Goal: Task Accomplishment & Management: Manage account settings

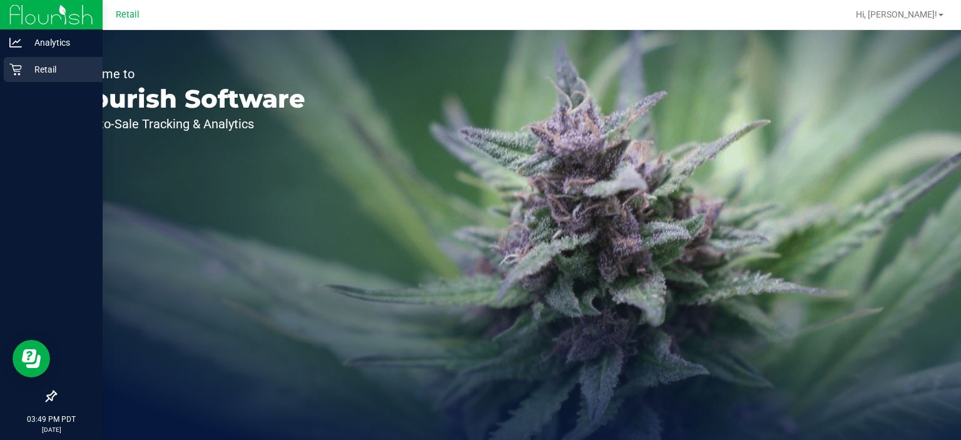
click at [20, 60] on div "Retail" at bounding box center [53, 69] width 99 height 25
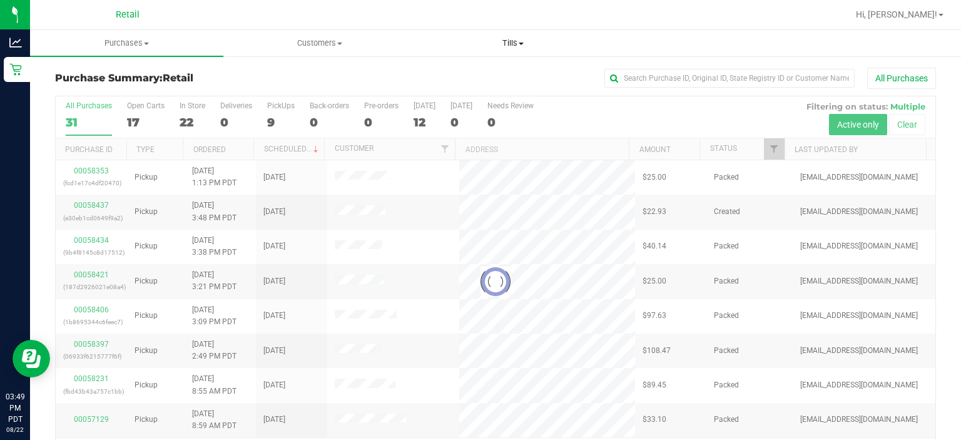
click at [510, 43] on span "Tills" at bounding box center [513, 43] width 192 height 11
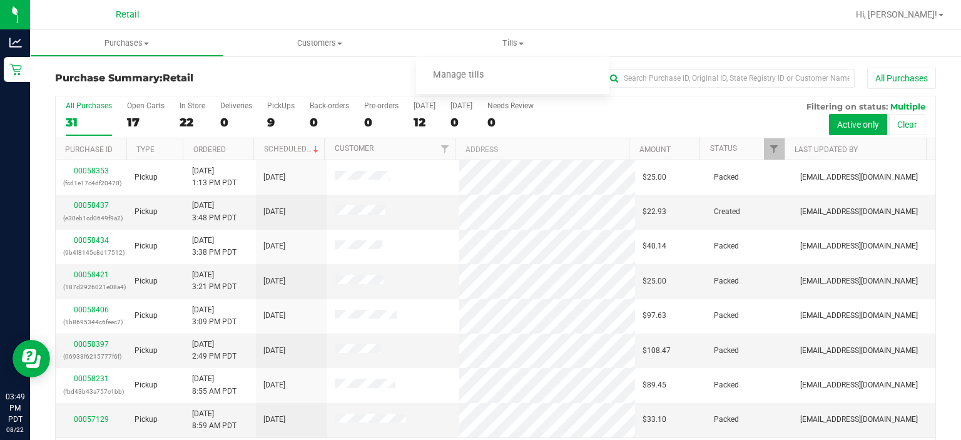
click at [460, 97] on div "All Purchases 31 Open Carts 17 In Store 22 Deliveries 0 PickUps 9 Back-orders 0…" at bounding box center [496, 101] width 880 height 10
click at [527, 38] on span "Tills" at bounding box center [512, 43] width 193 height 11
click at [466, 75] on span "Manage tills" at bounding box center [458, 75] width 84 height 11
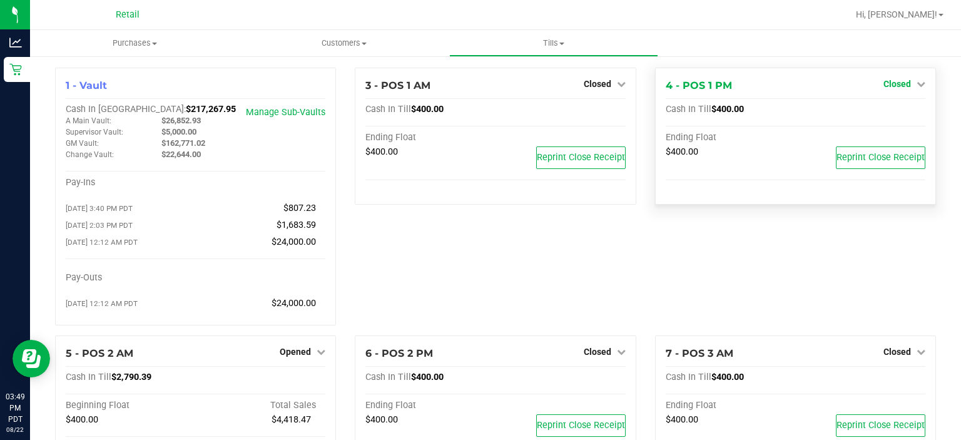
click at [904, 80] on link "Closed" at bounding box center [905, 84] width 42 height 10
click at [880, 109] on link "Open Till" at bounding box center [896, 110] width 33 height 10
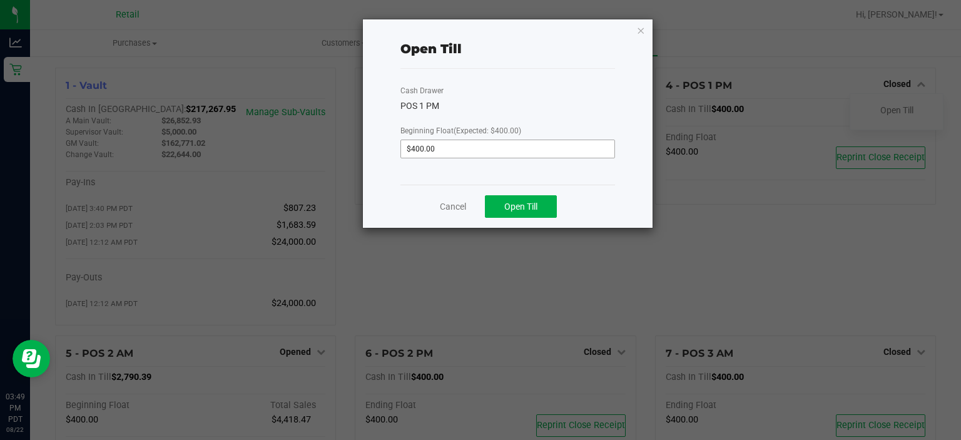
click at [471, 148] on input "$400.00" at bounding box center [507, 149] width 213 height 18
click at [522, 203] on span "Open Till" at bounding box center [520, 206] width 33 height 10
type input "$400.00"
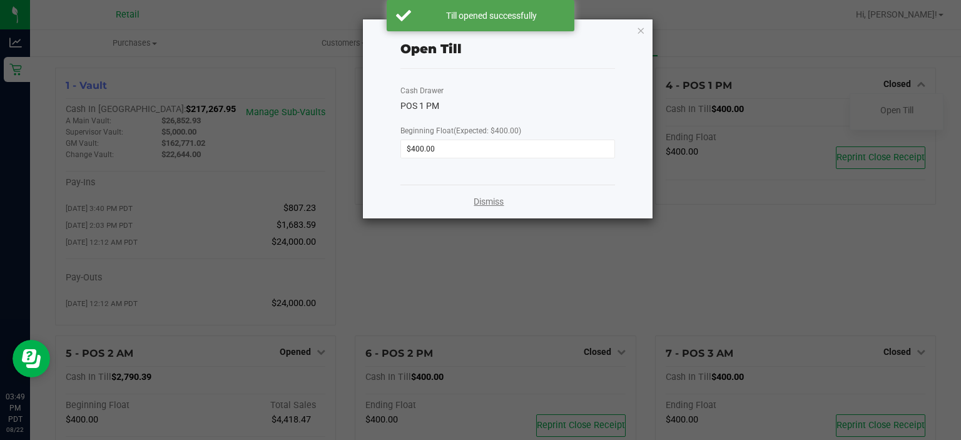
click at [486, 204] on link "Dismiss" at bounding box center [489, 201] width 30 height 13
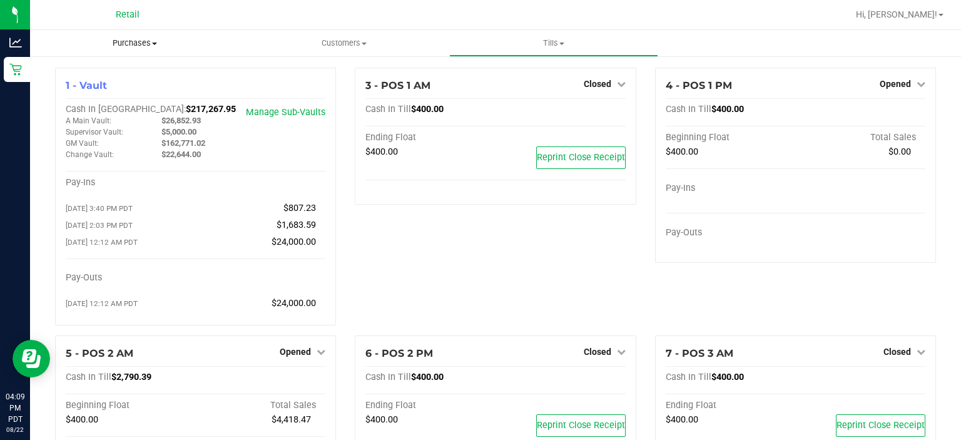
click at [136, 41] on span "Purchases" at bounding box center [135, 43] width 210 height 11
click at [101, 78] on span "Summary of purchases" at bounding box center [94, 75] width 128 height 11
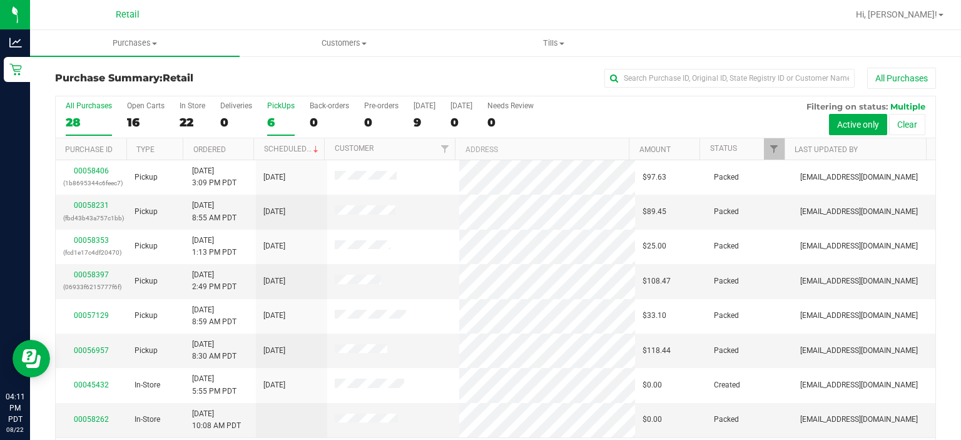
click at [283, 103] on div "PickUps" at bounding box center [281, 105] width 28 height 9
click at [0, 0] on input "PickUps 6" at bounding box center [0, 0] width 0 height 0
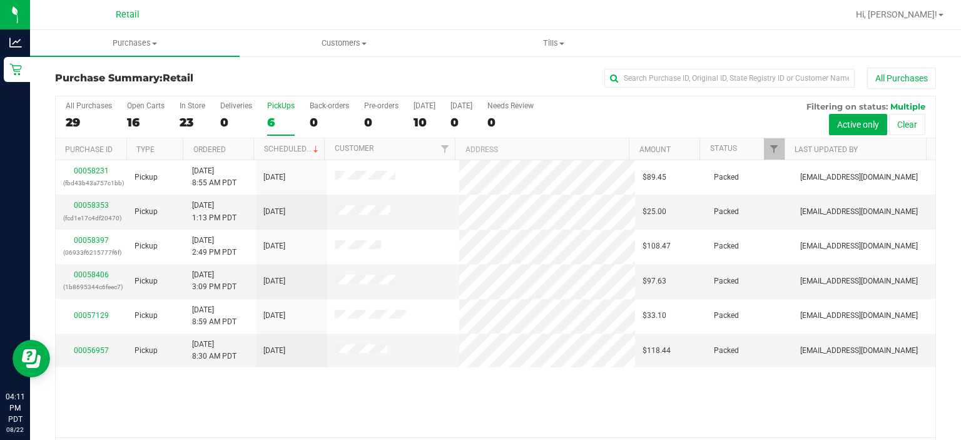
click at [293, 131] on label "PickUps 6" at bounding box center [281, 118] width 28 height 34
click at [0, 0] on input "PickUps 6" at bounding box center [0, 0] width 0 height 0
click at [312, 146] on span at bounding box center [316, 150] width 10 height 10
click at [273, 113] on label "PickUps 6" at bounding box center [281, 118] width 28 height 34
click at [0, 0] on input "PickUps 6" at bounding box center [0, 0] width 0 height 0
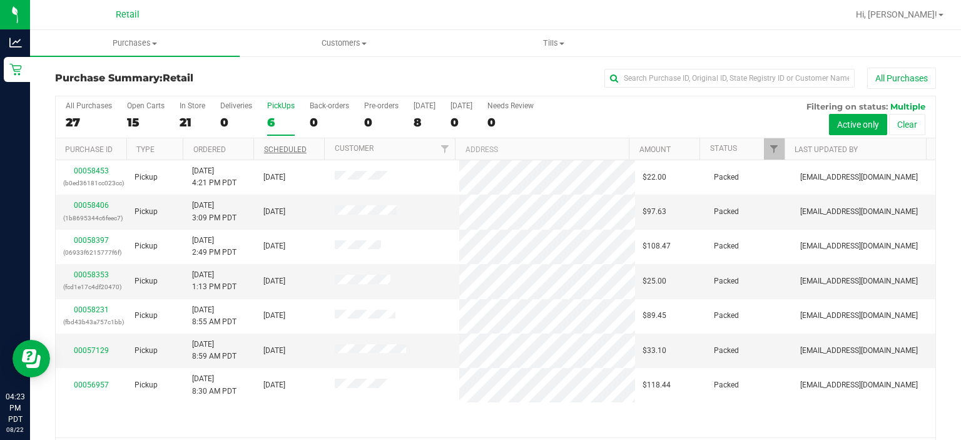
click at [280, 115] on div "6" at bounding box center [281, 122] width 28 height 14
click at [0, 0] on input "PickUps 6" at bounding box center [0, 0] width 0 height 0
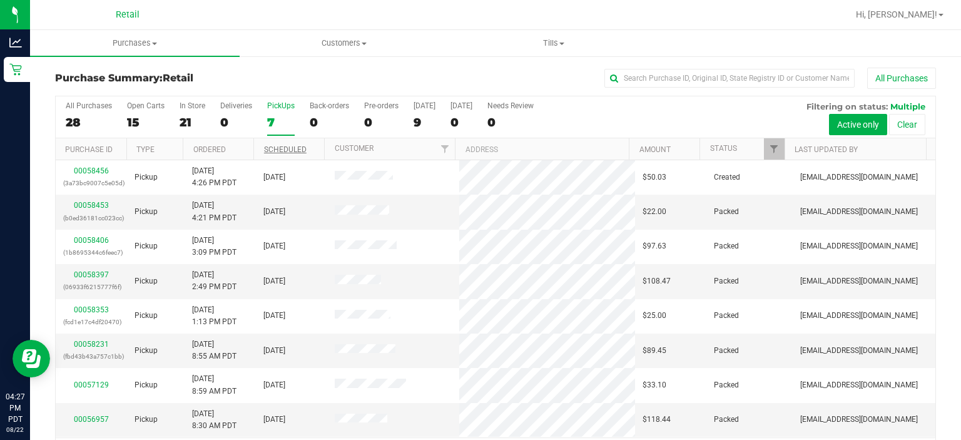
click at [273, 106] on div "PickUps" at bounding box center [281, 105] width 28 height 9
click at [0, 0] on input "PickUps 7" at bounding box center [0, 0] width 0 height 0
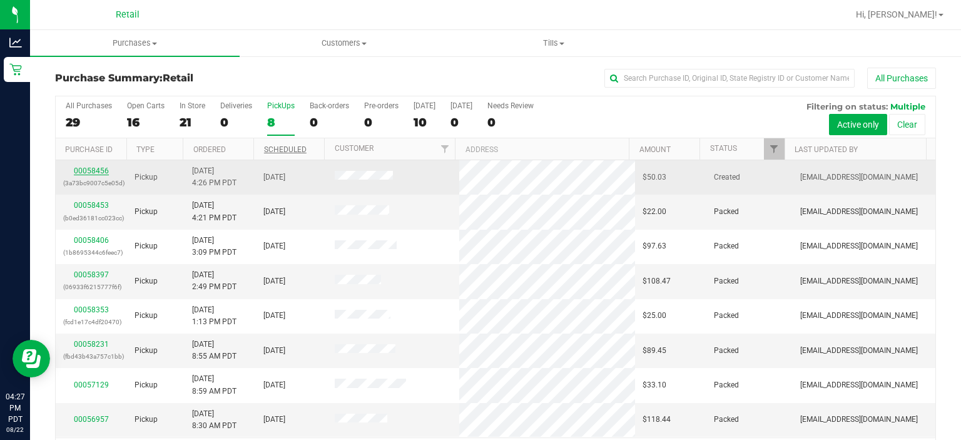
click at [94, 168] on link "00058456" at bounding box center [91, 170] width 35 height 9
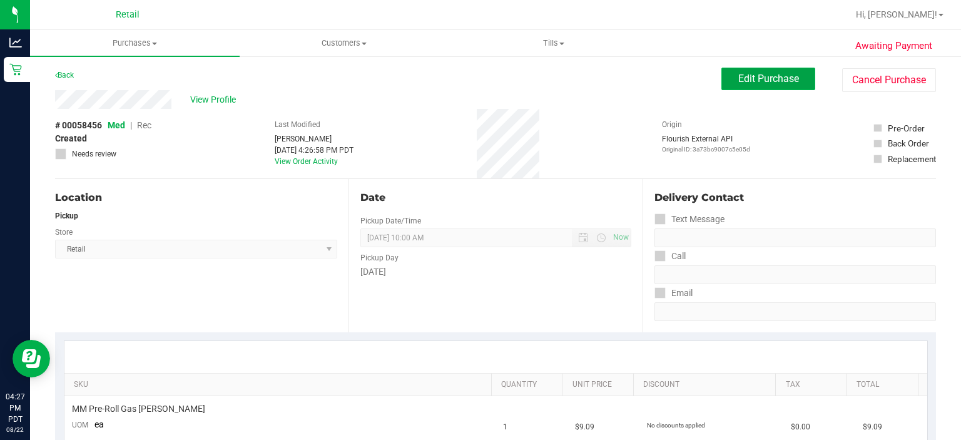
click at [763, 75] on span "Edit Purchase" at bounding box center [768, 79] width 61 height 12
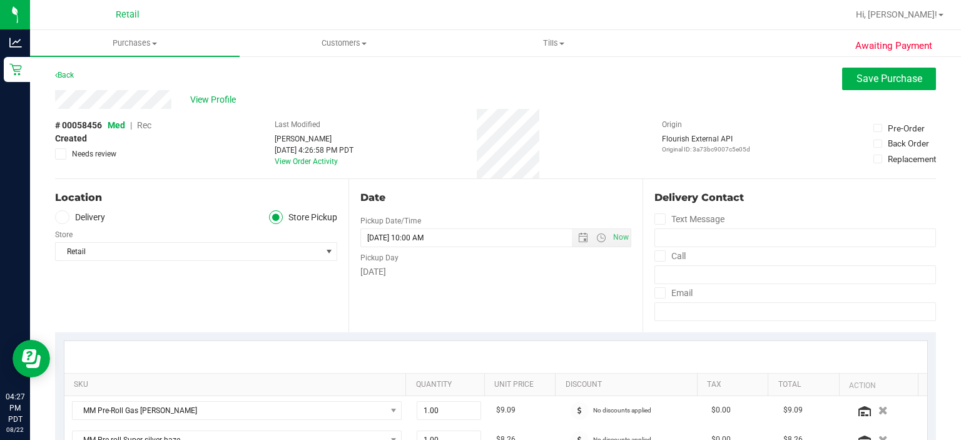
click at [142, 123] on span "Rec" at bounding box center [144, 125] width 14 height 10
click at [876, 75] on span "Save Purchase" at bounding box center [890, 79] width 66 height 12
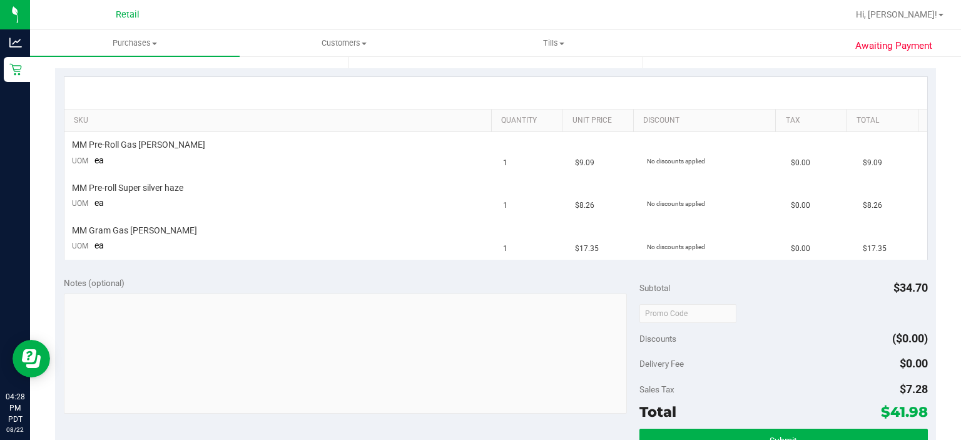
scroll to position [328, 0]
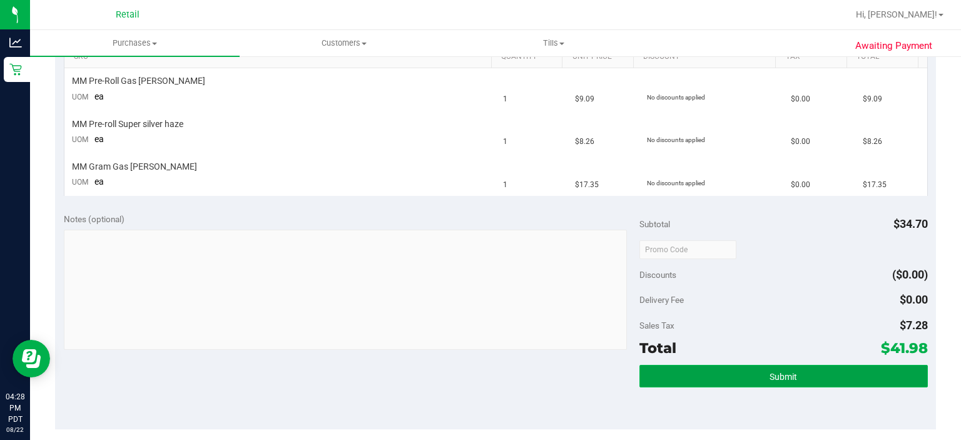
click at [781, 374] on span "Submit" at bounding box center [784, 377] width 28 height 10
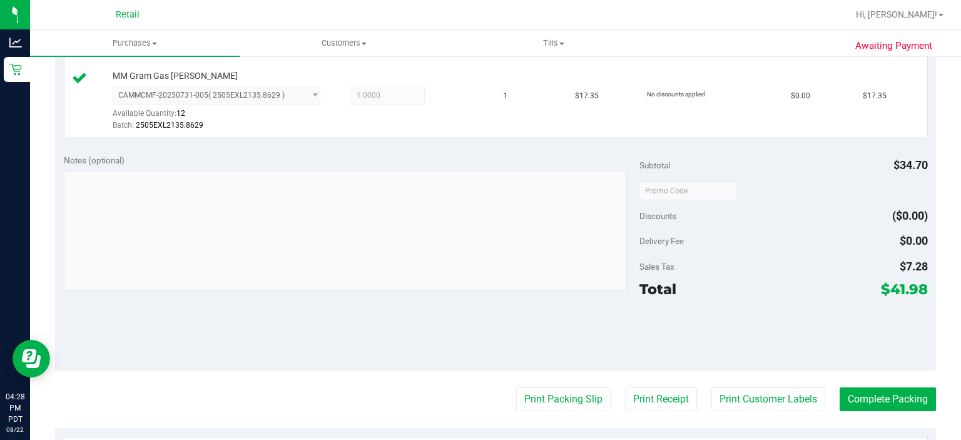
scroll to position [476, 0]
click at [548, 399] on button "Print Packing Slip" at bounding box center [563, 399] width 94 height 24
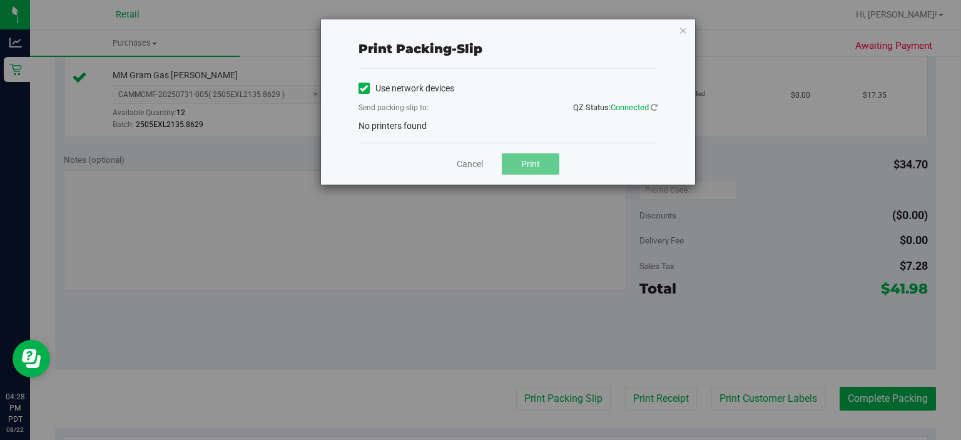
click at [362, 88] on icon at bounding box center [364, 88] width 8 height 0
click at [0, 0] on input "Use network devices" at bounding box center [0, 0] width 0 height 0
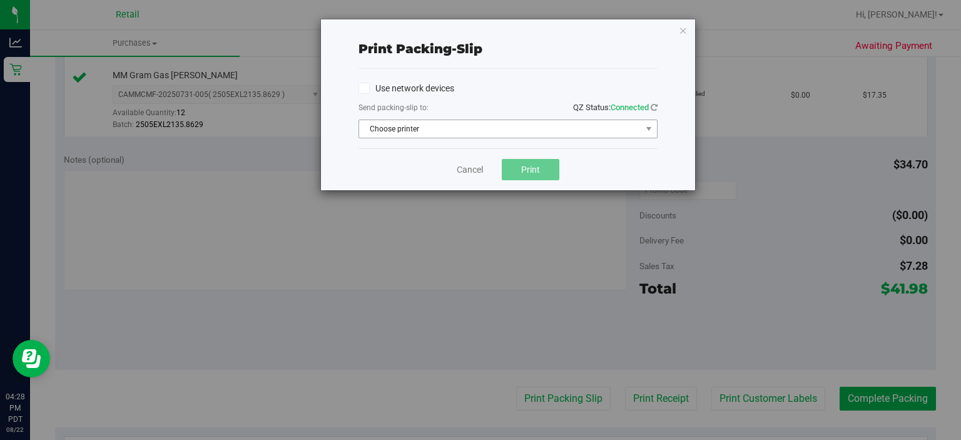
click at [427, 131] on span "Choose printer" at bounding box center [500, 129] width 282 height 18
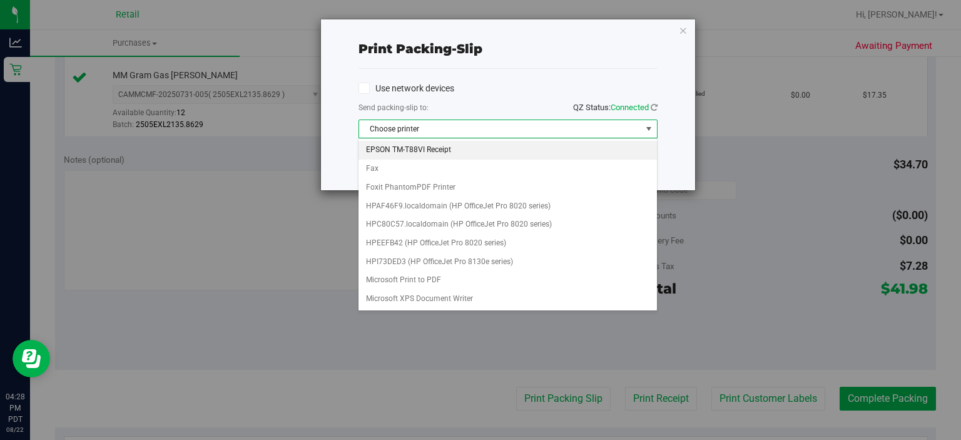
click at [415, 145] on li "EPSON TM-T88VI Receipt" at bounding box center [508, 150] width 298 height 19
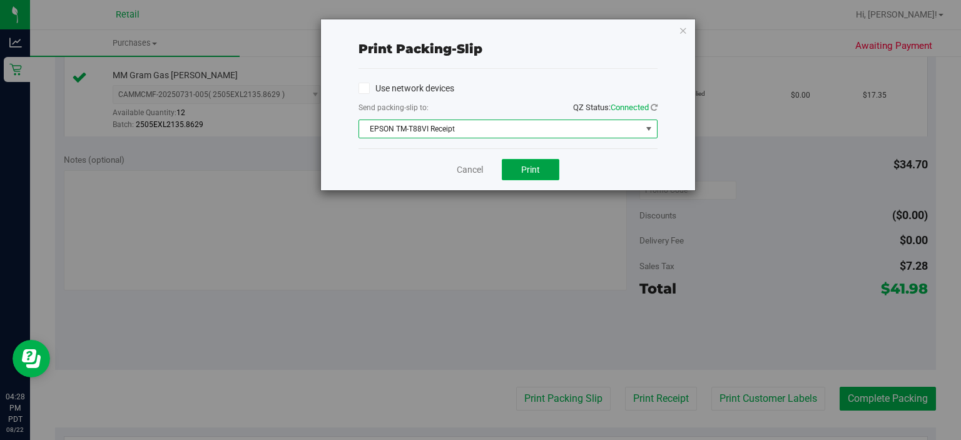
click at [529, 171] on span "Print" at bounding box center [530, 170] width 19 height 10
click at [468, 172] on link "Cancel" at bounding box center [470, 169] width 26 height 13
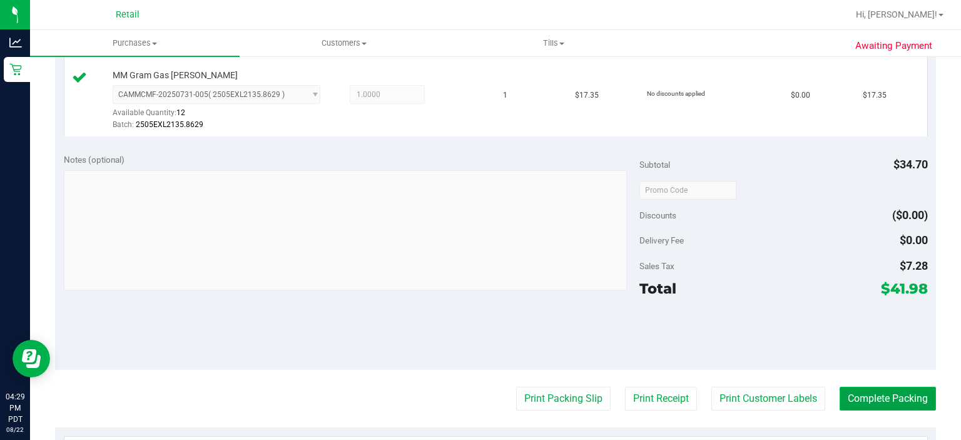
click at [887, 394] on button "Complete Packing" at bounding box center [888, 399] width 96 height 24
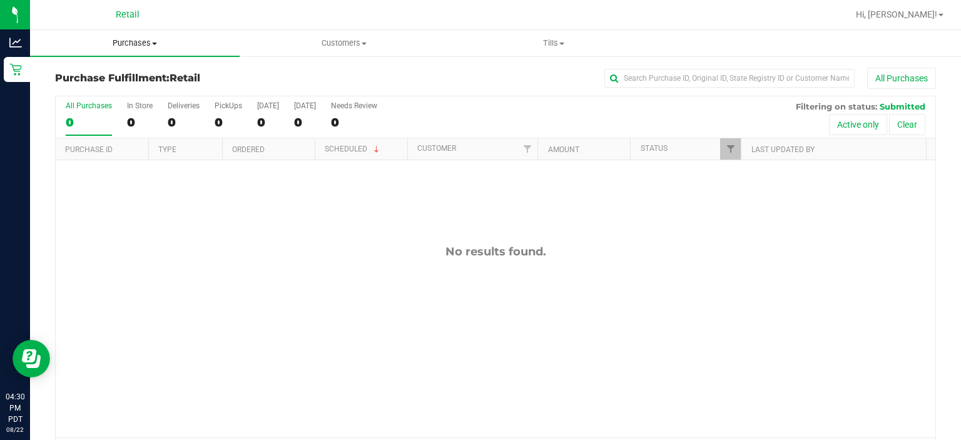
click at [121, 33] on uib-tab-heading "Purchases Summary of purchases Fulfillment All purchases" at bounding box center [135, 43] width 210 height 26
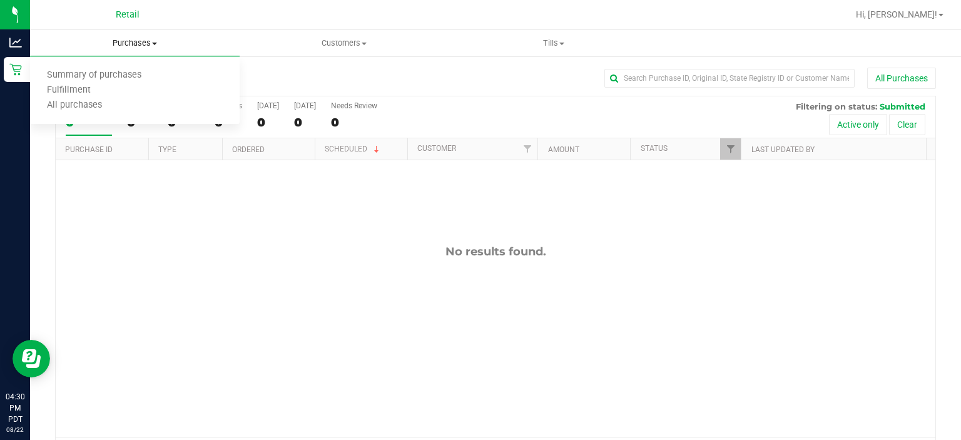
click at [80, 73] on span "Summary of purchases" at bounding box center [94, 75] width 128 height 11
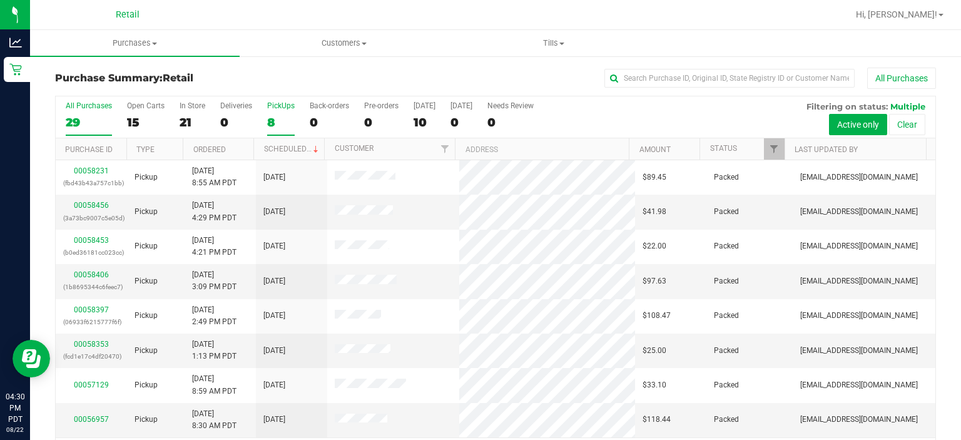
click at [281, 114] on label "PickUps 8" at bounding box center [281, 118] width 28 height 34
click at [0, 0] on input "PickUps 8" at bounding box center [0, 0] width 0 height 0
click at [297, 146] on link "Scheduled" at bounding box center [292, 149] width 57 height 9
click at [270, 111] on label "PickUps 8" at bounding box center [281, 118] width 28 height 34
click at [0, 0] on input "PickUps 8" at bounding box center [0, 0] width 0 height 0
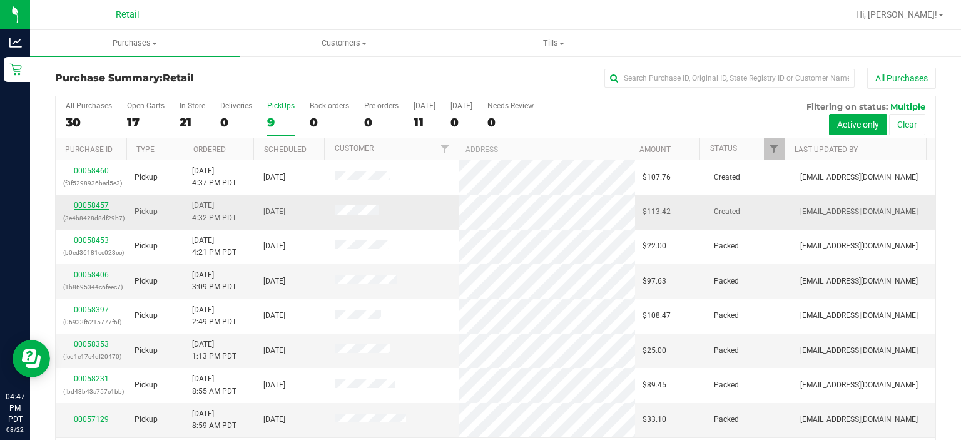
click at [96, 203] on link "00058457" at bounding box center [91, 205] width 35 height 9
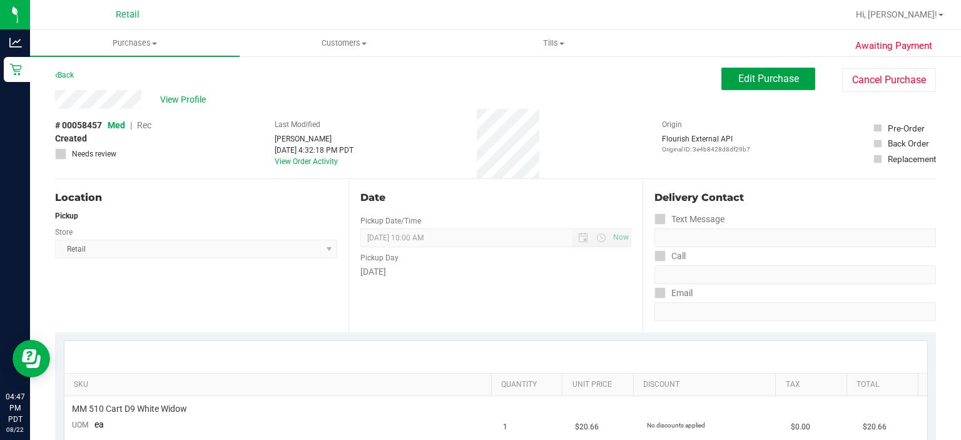
click at [757, 79] on span "Edit Purchase" at bounding box center [768, 79] width 61 height 12
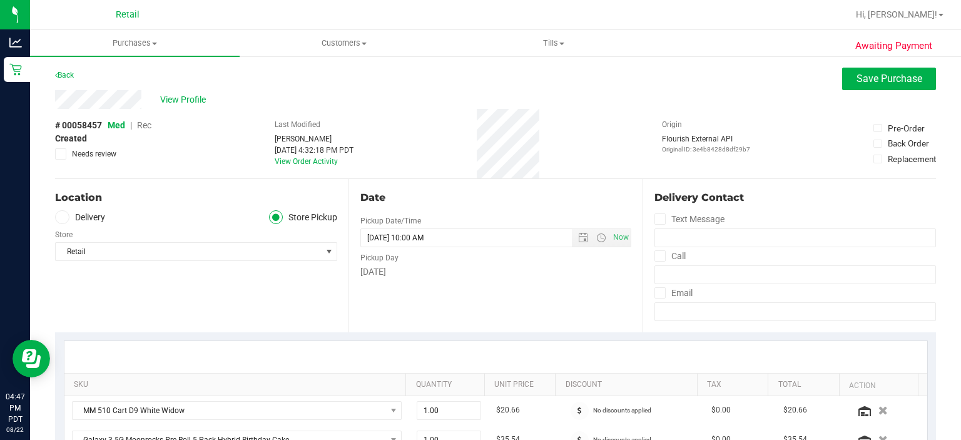
click at [142, 125] on span "Rec" at bounding box center [144, 125] width 14 height 10
click at [876, 83] on span "Save Purchase" at bounding box center [890, 79] width 66 height 12
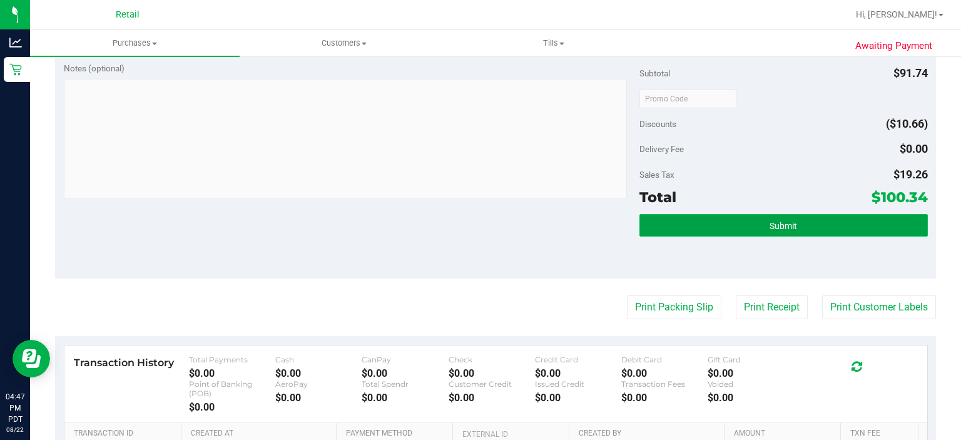
click at [770, 223] on span "Submit" at bounding box center [784, 226] width 28 height 10
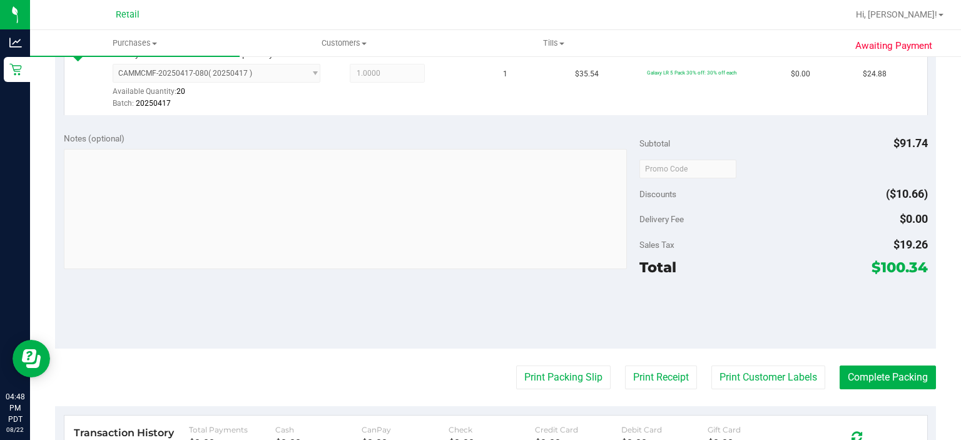
scroll to position [574, 0]
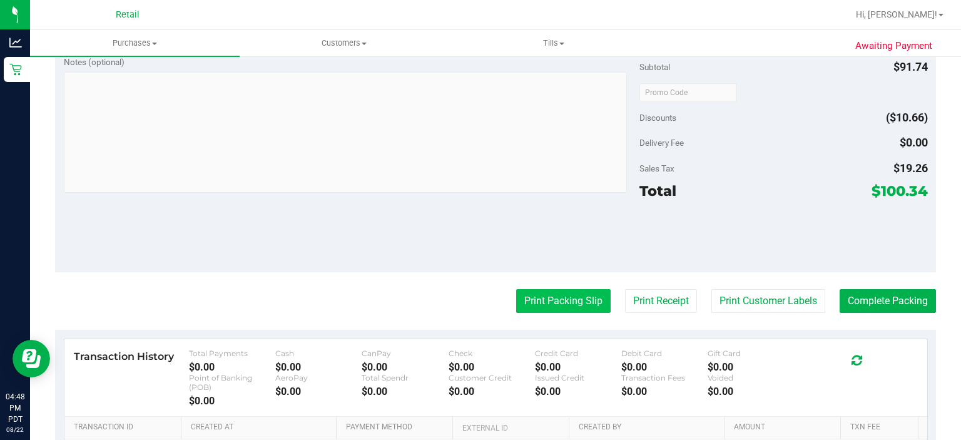
click at [559, 302] on button "Print Packing Slip" at bounding box center [563, 301] width 94 height 24
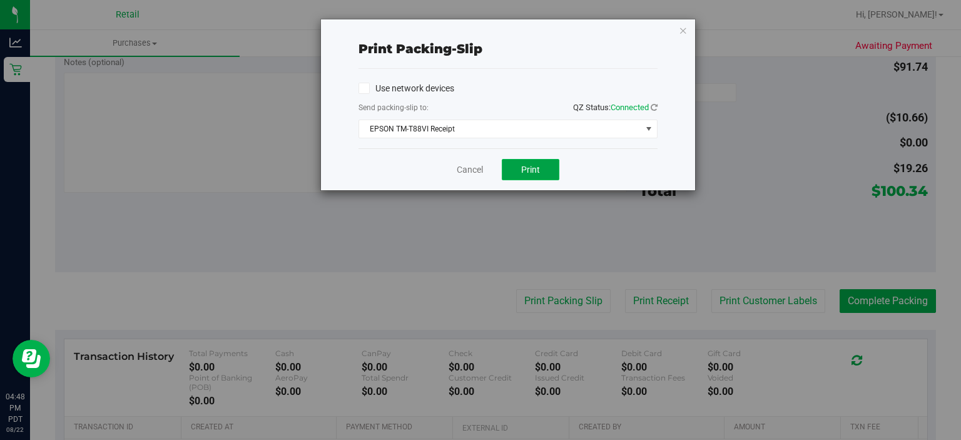
click at [531, 178] on button "Print" at bounding box center [531, 169] width 58 height 21
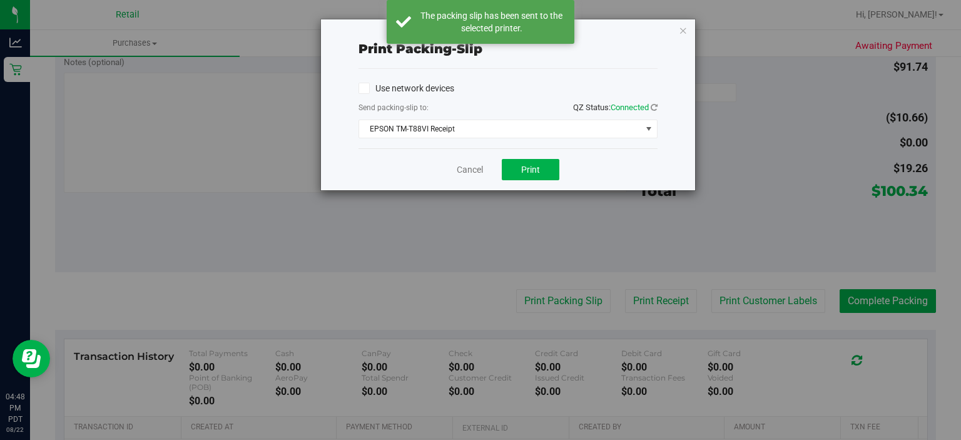
click at [440, 179] on div "Cancel Print" at bounding box center [508, 169] width 299 height 42
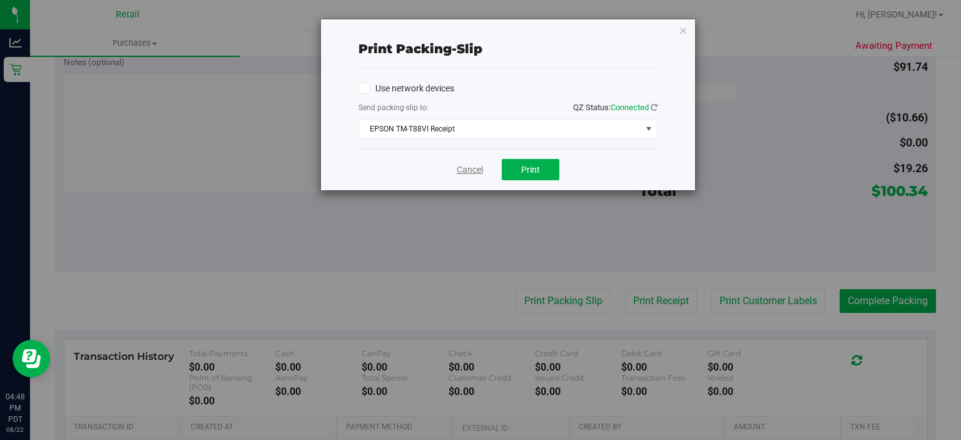
click at [463, 174] on link "Cancel" at bounding box center [470, 169] width 26 height 13
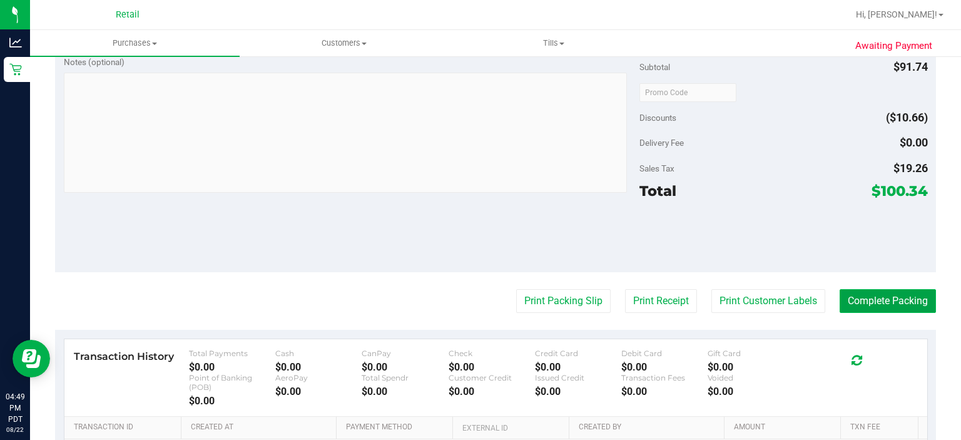
click at [905, 300] on button "Complete Packing" at bounding box center [888, 301] width 96 height 24
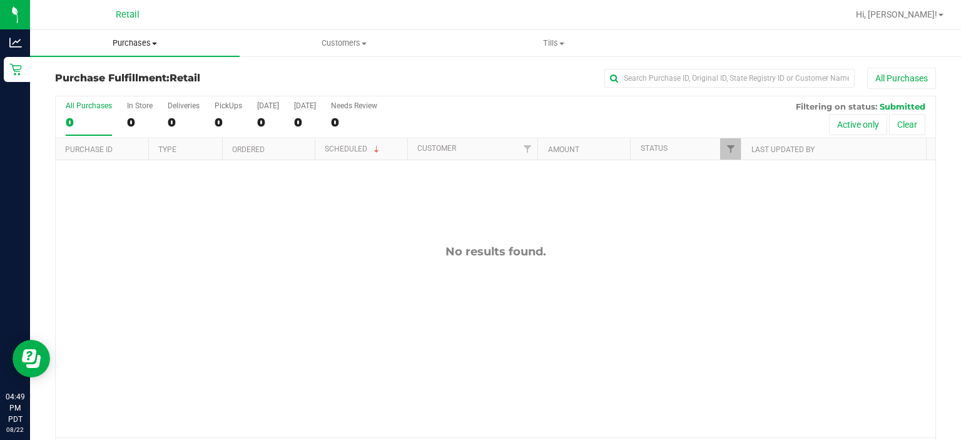
click at [147, 37] on uib-tab-heading "Purchases Summary of purchases Fulfillment All purchases" at bounding box center [135, 43] width 210 height 26
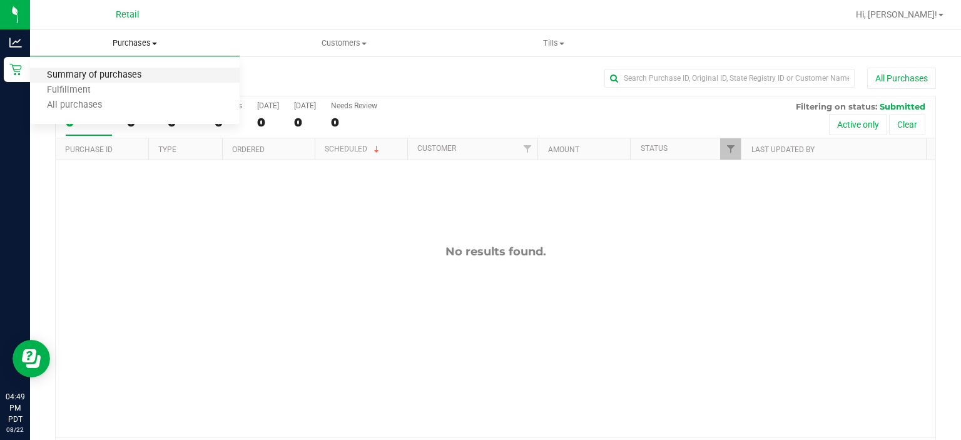
click at [116, 71] on span "Summary of purchases" at bounding box center [94, 75] width 128 height 11
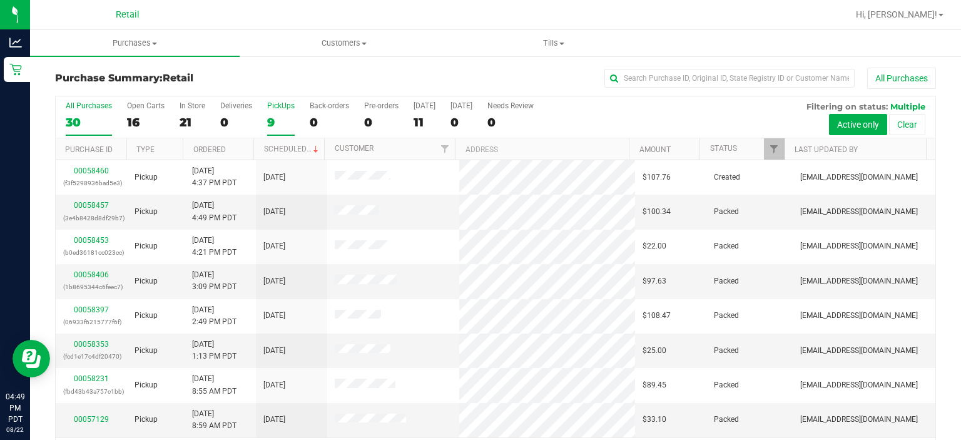
click at [272, 105] on div "PickUps" at bounding box center [281, 105] width 28 height 9
click at [0, 0] on input "PickUps 9" at bounding box center [0, 0] width 0 height 0
click at [293, 148] on link "Scheduled" at bounding box center [292, 149] width 57 height 9
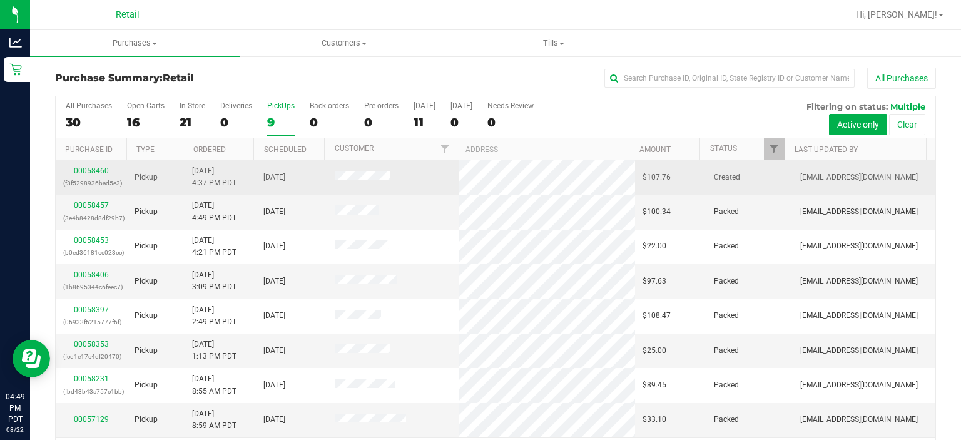
click at [78, 175] on div "00058460 (f3f5298936bad5e3)" at bounding box center [91, 177] width 56 height 24
click at [90, 170] on link "00058460" at bounding box center [91, 170] width 35 height 9
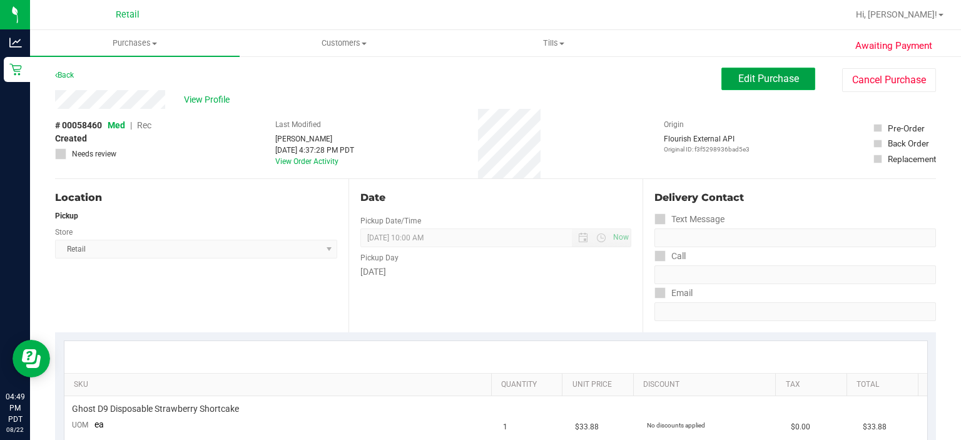
click at [747, 79] on span "Edit Purchase" at bounding box center [768, 79] width 61 height 12
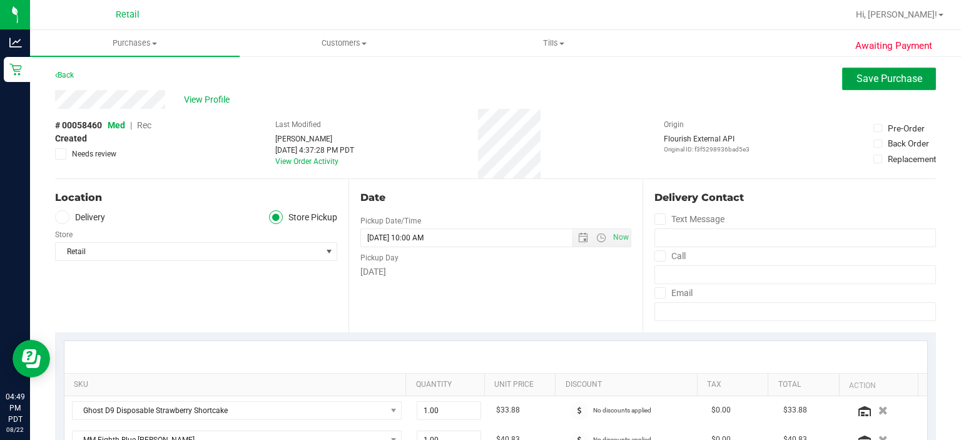
click at [863, 81] on span "Save Purchase" at bounding box center [890, 79] width 66 height 12
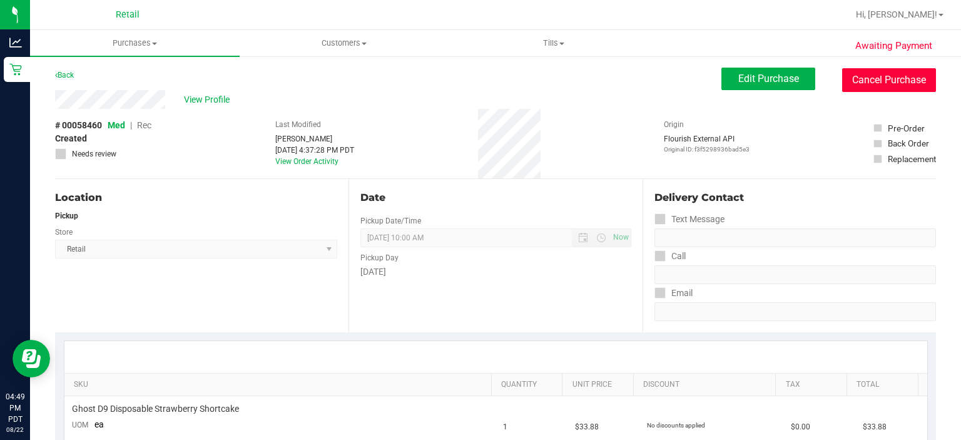
click at [868, 84] on button "Cancel Purchase" at bounding box center [889, 80] width 94 height 24
click at [751, 80] on span "Edit Purchase" at bounding box center [768, 79] width 61 height 12
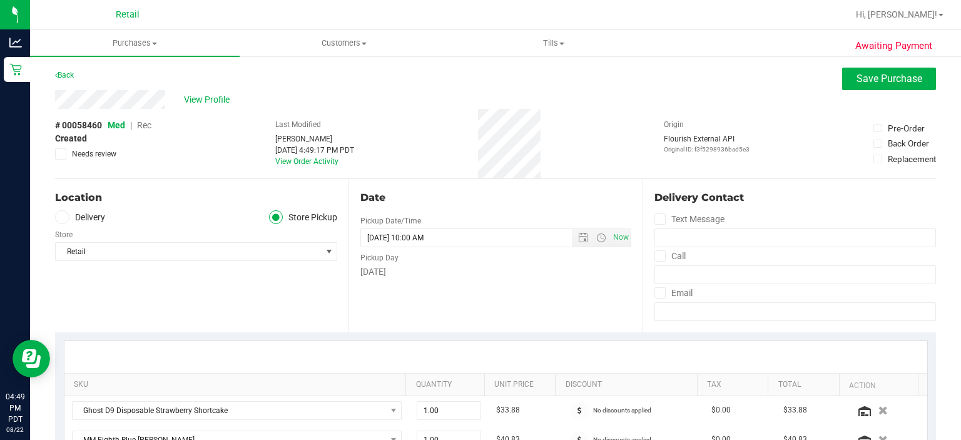
click at [147, 125] on span "Rec" at bounding box center [144, 125] width 14 height 10
click at [860, 83] on span "Save Purchase" at bounding box center [890, 79] width 66 height 12
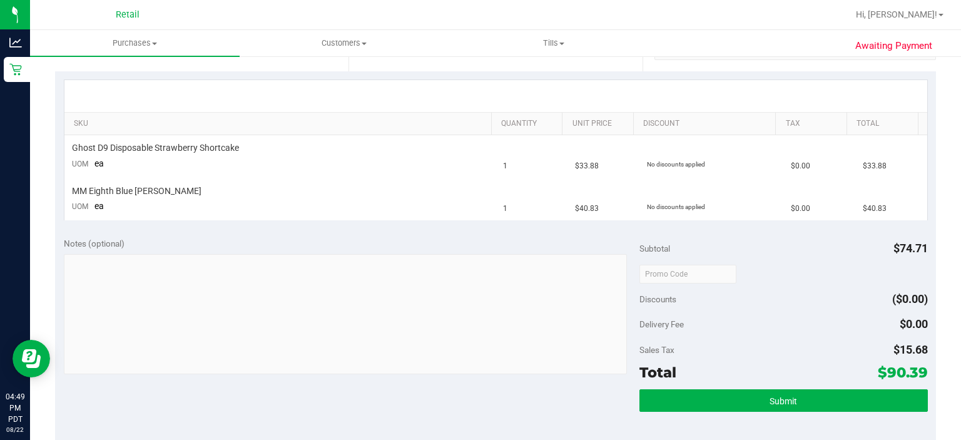
scroll to position [301, 0]
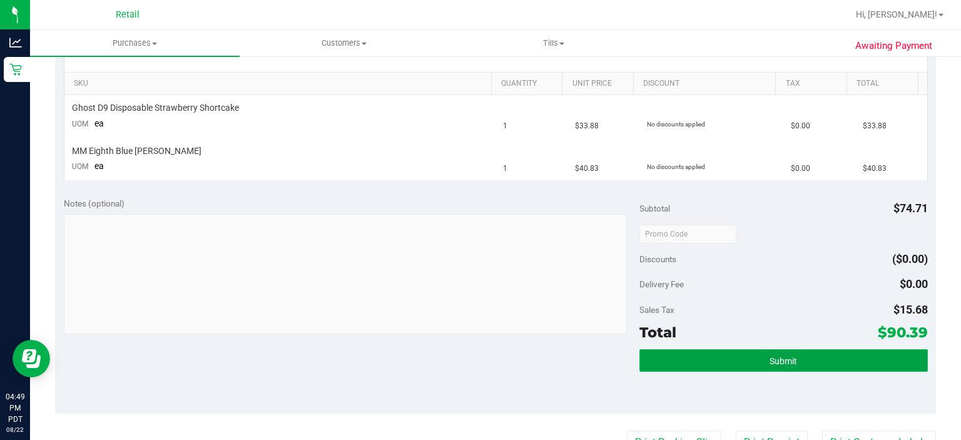
click at [784, 363] on span "Submit" at bounding box center [784, 361] width 28 height 10
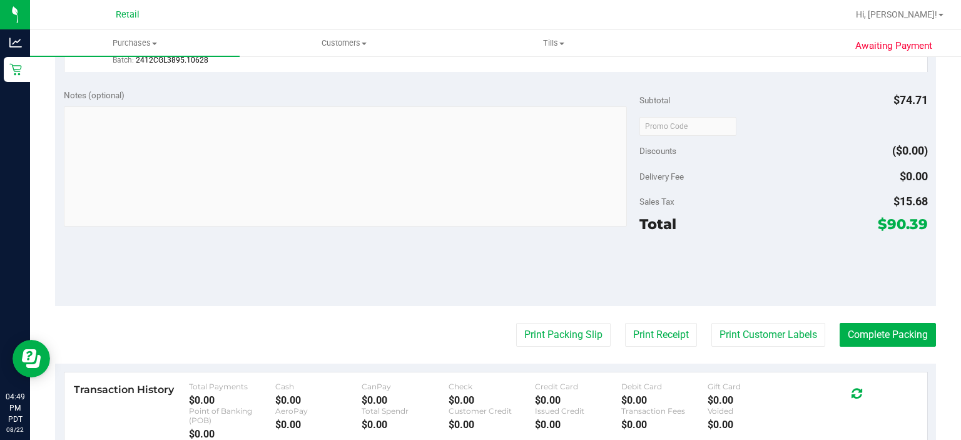
scroll to position [516, 0]
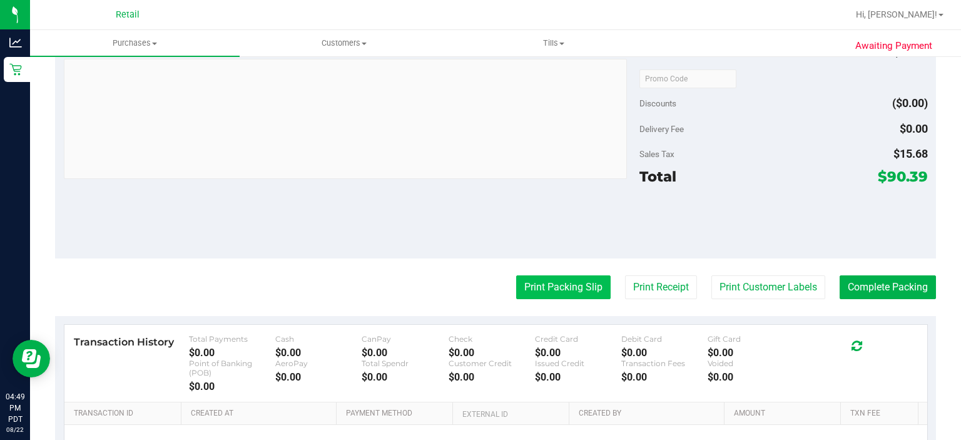
click at [547, 293] on button "Print Packing Slip" at bounding box center [563, 287] width 94 height 24
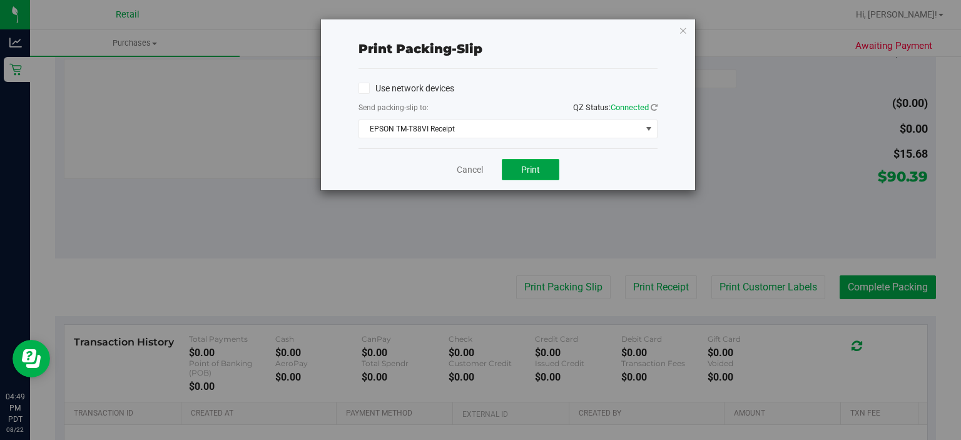
click at [536, 166] on span "Print" at bounding box center [530, 170] width 19 height 10
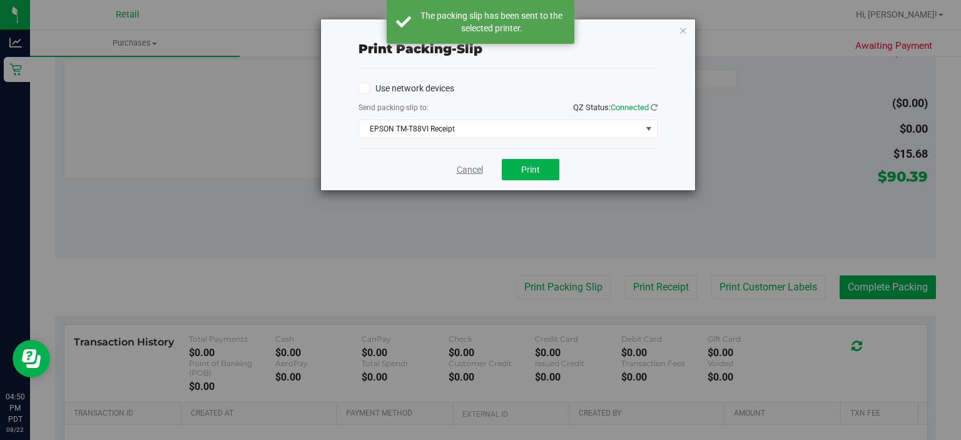
click at [469, 170] on link "Cancel" at bounding box center [470, 169] width 26 height 13
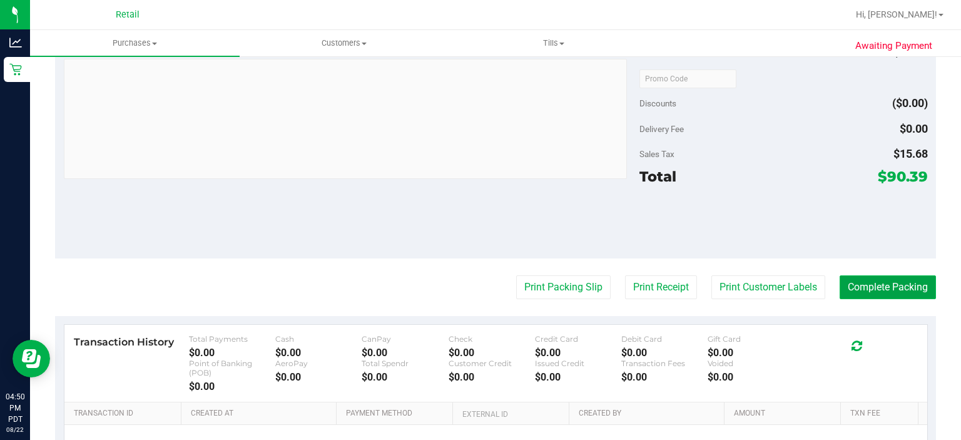
click at [891, 283] on button "Complete Packing" at bounding box center [888, 287] width 96 height 24
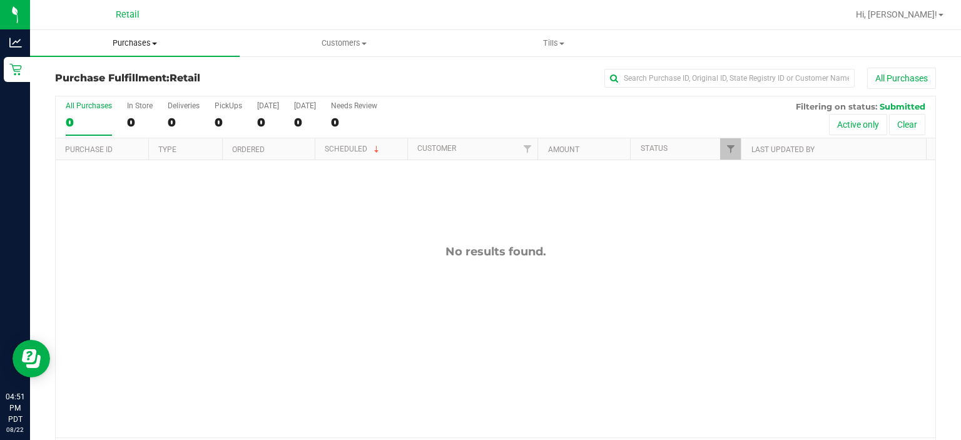
click at [152, 43] on span at bounding box center [154, 44] width 5 height 3
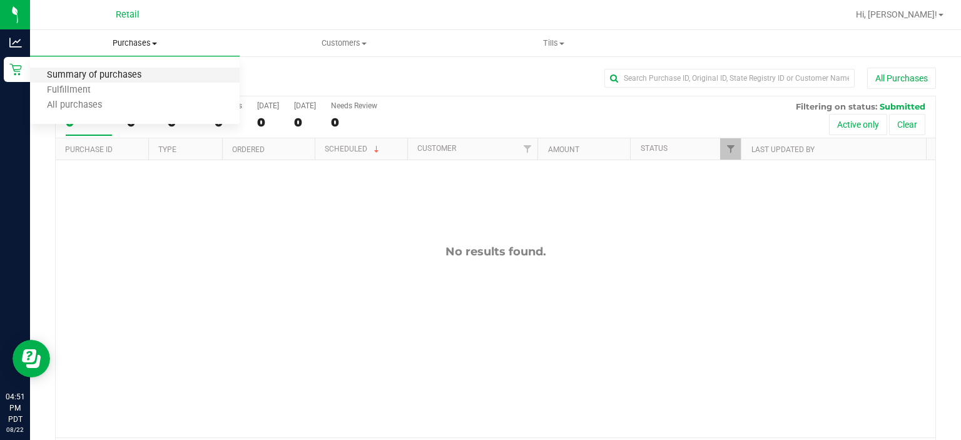
click at [106, 74] on span "Summary of purchases" at bounding box center [94, 75] width 128 height 11
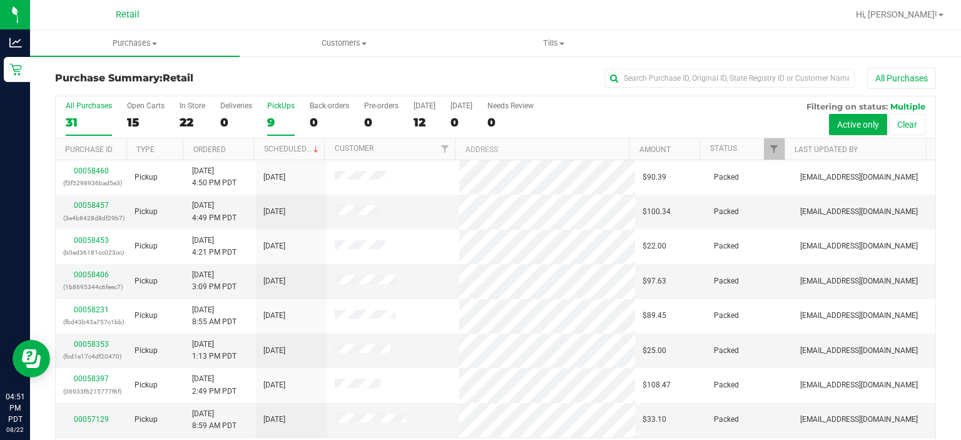
click at [274, 101] on div "PickUps" at bounding box center [281, 105] width 28 height 9
click at [0, 0] on input "PickUps 9" at bounding box center [0, 0] width 0 height 0
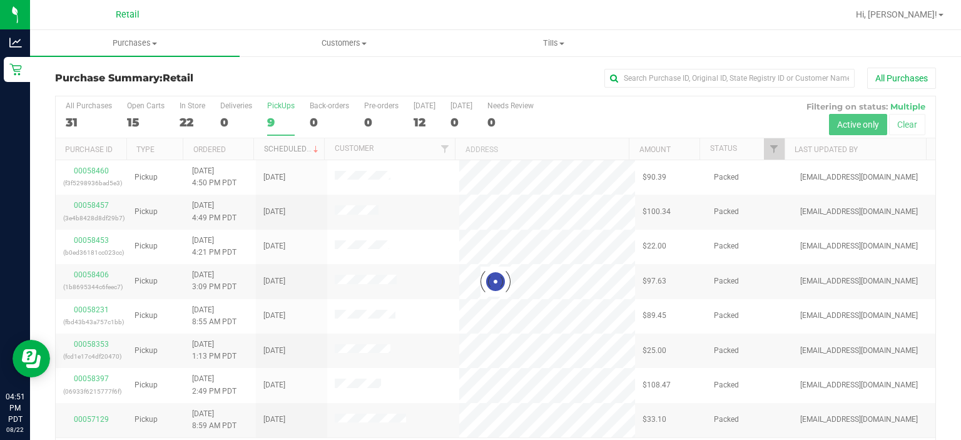
click at [293, 150] on link "Scheduled" at bounding box center [292, 149] width 57 height 9
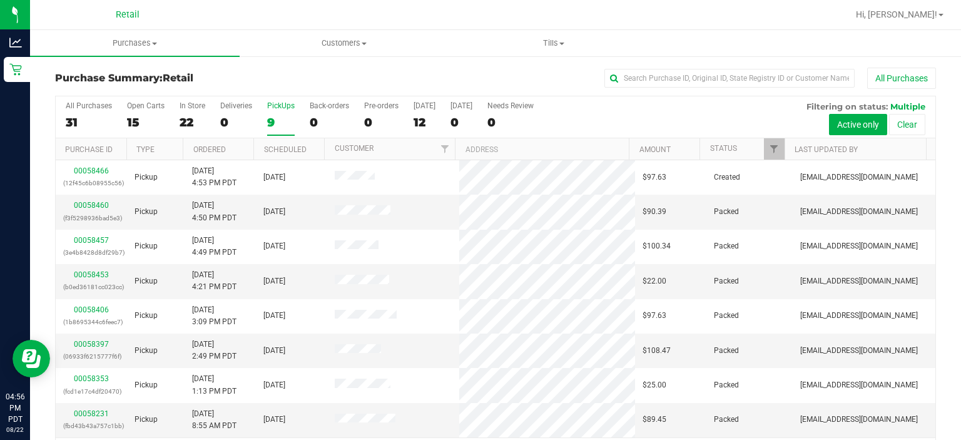
click at [280, 113] on label "PickUps 9" at bounding box center [281, 118] width 28 height 34
click at [0, 0] on input "PickUps 9" at bounding box center [0, 0] width 0 height 0
